Goal: Information Seeking & Learning: Learn about a topic

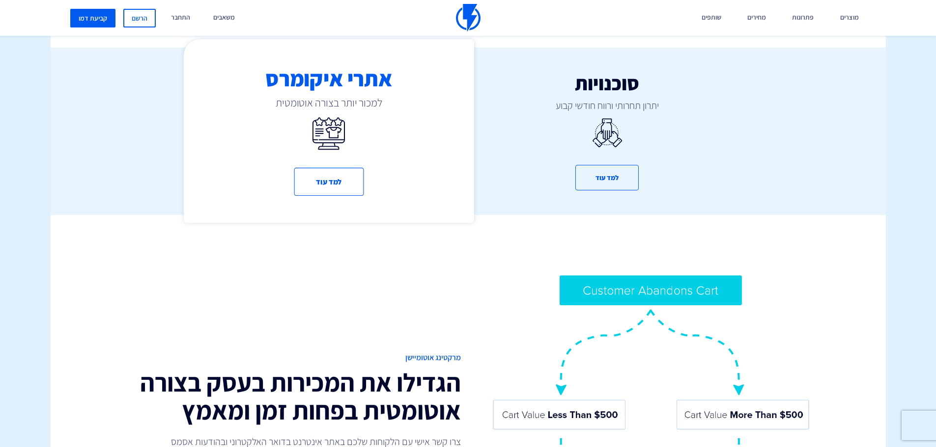
scroll to position [540, 0]
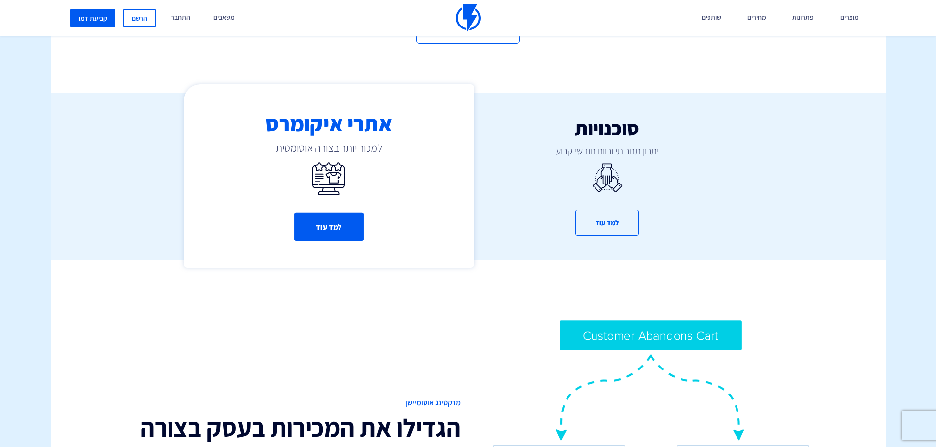
click at [322, 219] on button "למד עוד" at bounding box center [329, 227] width 70 height 28
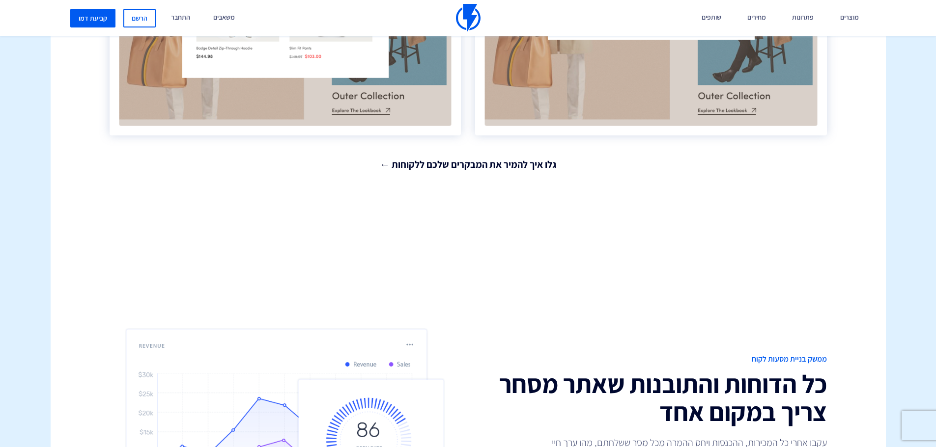
scroll to position [2112, 0]
